Goal: Connect with others: Connect with others

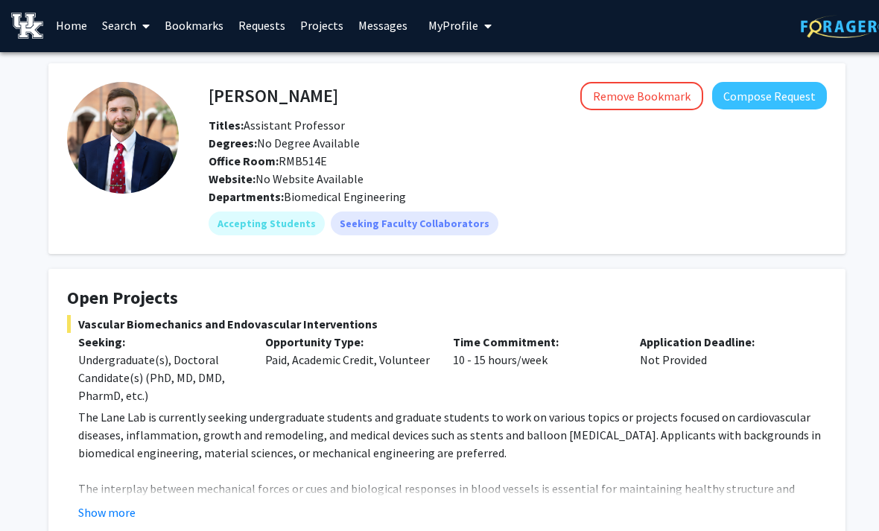
scroll to position [1, 0]
click at [254, 30] on link "Requests" at bounding box center [262, 25] width 62 height 52
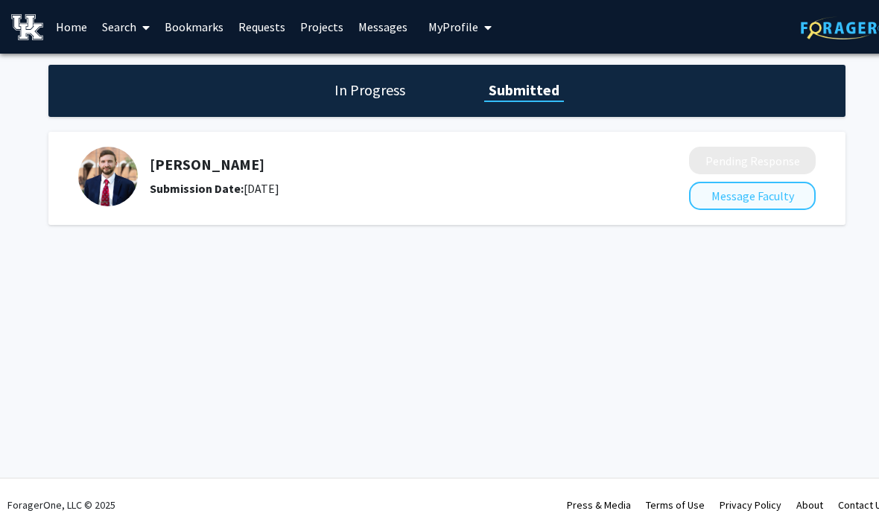
click at [769, 200] on button "Message Faculty" at bounding box center [752, 196] width 127 height 28
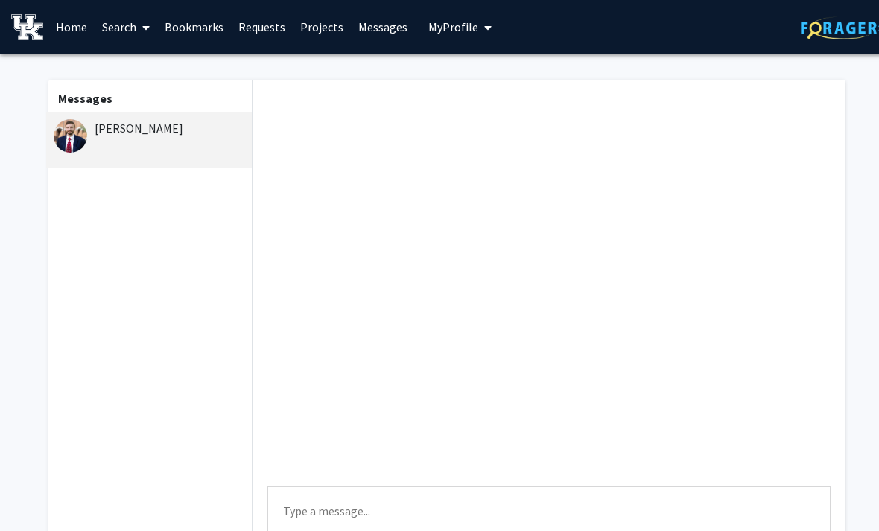
click at [163, 119] on div "[PERSON_NAME]" at bounding box center [151, 128] width 194 height 18
click at [229, 361] on div "Messages [PERSON_NAME]" at bounding box center [148, 340] width 205 height 521
click at [460, 19] on span "My Profile" at bounding box center [453, 26] width 50 height 15
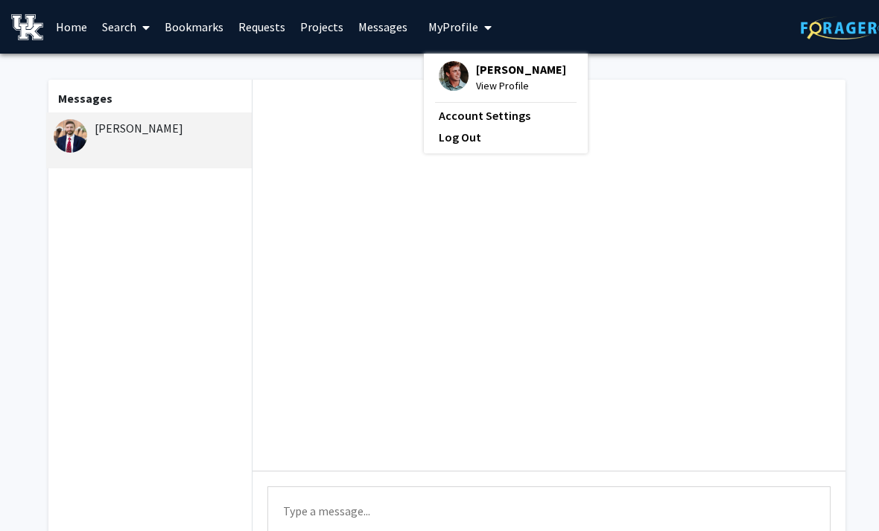
click at [524, 86] on span "View Profile" at bounding box center [521, 85] width 90 height 16
